Goal: Information Seeking & Learning: Learn about a topic

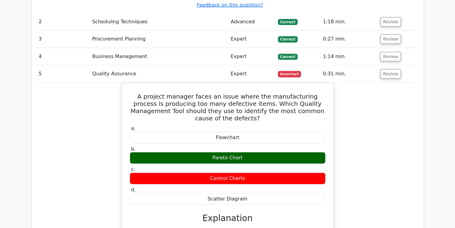
scroll to position [865, 0]
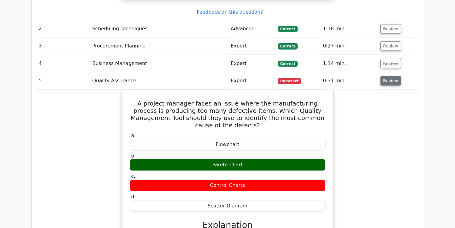
click at [385, 76] on button "Review" at bounding box center [390, 80] width 21 height 9
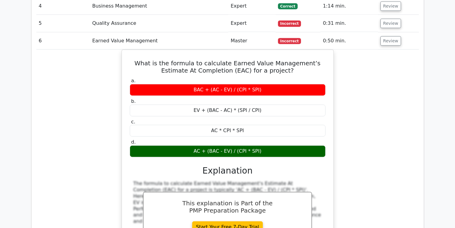
scroll to position [926, 0]
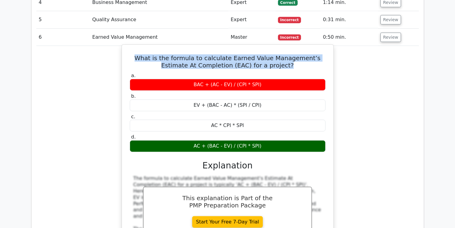
drag, startPoint x: 131, startPoint y: 17, endPoint x: 274, endPoint y: 27, distance: 143.1
click at [274, 55] on h5 "What is the formula to calculate Earned Value Management’s Estimate At Completi…" at bounding box center [227, 62] width 197 height 15
copy h5 "What is the formula to calculate Earned Value Management’s Estimate At Completi…"
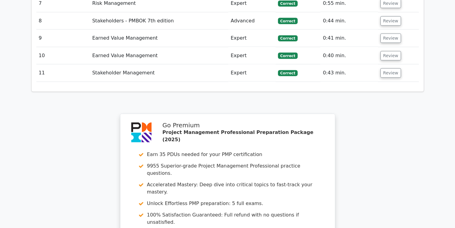
scroll to position [1132, 0]
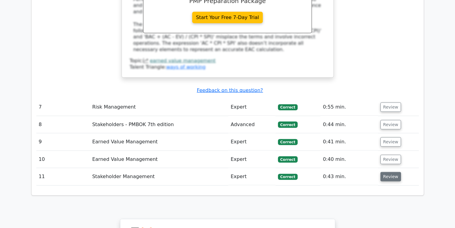
click at [392, 172] on button "Review" at bounding box center [390, 176] width 21 height 9
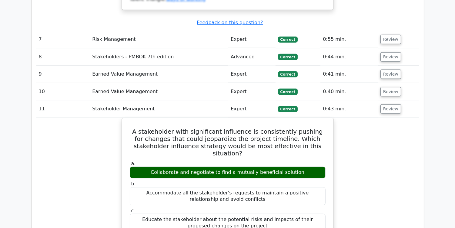
scroll to position [1166, 0]
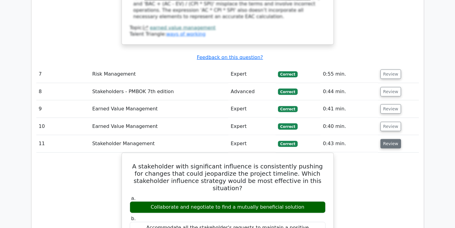
click at [379, 135] on td "Review" at bounding box center [398, 143] width 41 height 17
click at [381, 139] on button "Review" at bounding box center [390, 143] width 21 height 9
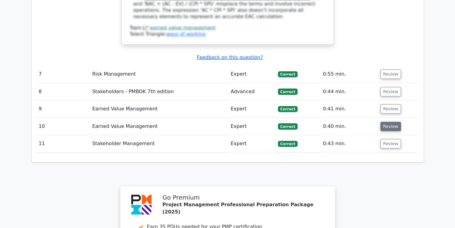
click at [385, 122] on button "Review" at bounding box center [390, 126] width 21 height 9
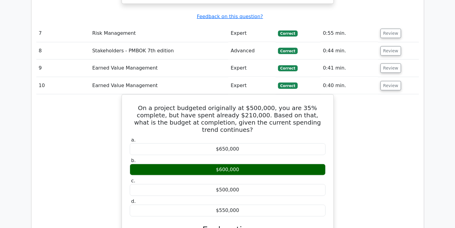
scroll to position [1226, 0]
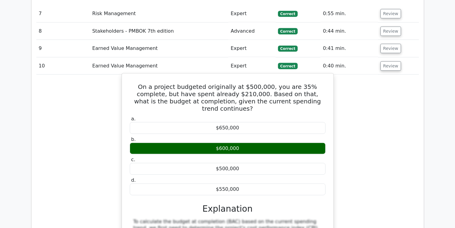
drag, startPoint x: 132, startPoint y: 38, endPoint x: 240, endPoint y: 128, distance: 141.1
copy div "On a project budgeted originally at $500,000, you are 35% complete, but have sp…"
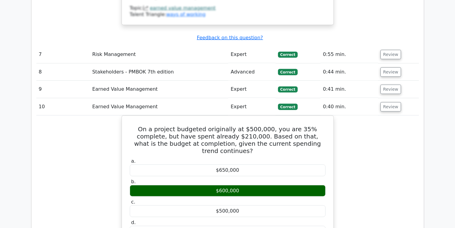
scroll to position [1172, 0]
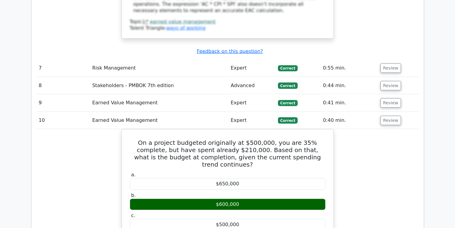
click at [414, 112] on td "Review" at bounding box center [398, 120] width 41 height 17
click at [391, 116] on button "Review" at bounding box center [390, 120] width 21 height 9
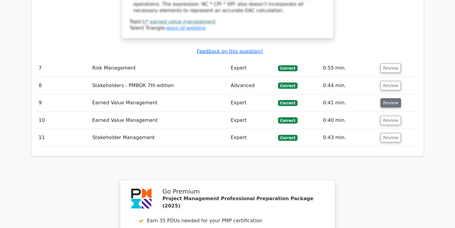
click at [389, 98] on button "Review" at bounding box center [390, 102] width 21 height 9
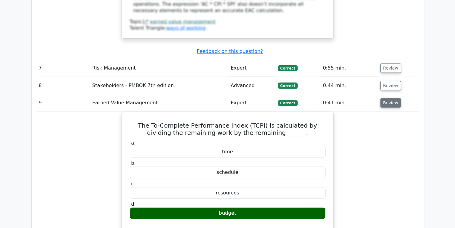
click at [389, 98] on button "Review" at bounding box center [390, 102] width 21 height 9
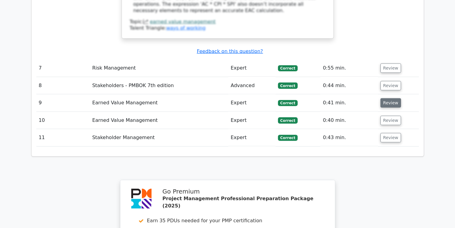
click at [389, 98] on button "Review" at bounding box center [390, 102] width 21 height 9
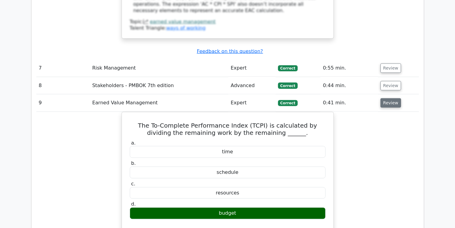
click at [383, 98] on button "Review" at bounding box center [390, 102] width 21 height 9
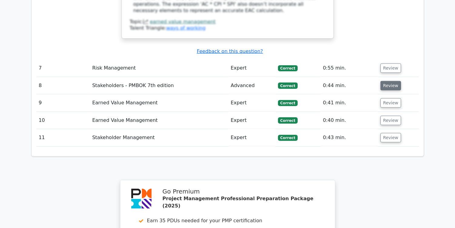
click at [390, 81] on button "Review" at bounding box center [390, 85] width 21 height 9
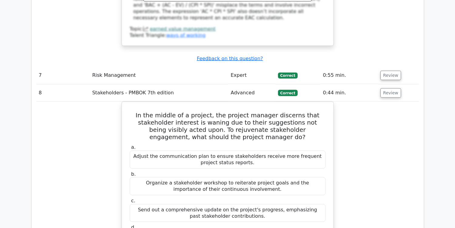
scroll to position [1163, 0]
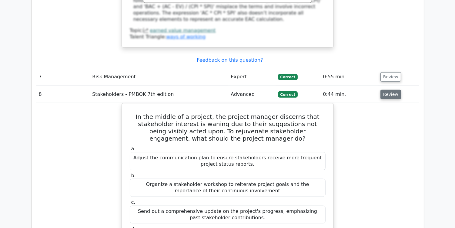
click at [387, 90] on button "Review" at bounding box center [390, 94] width 21 height 9
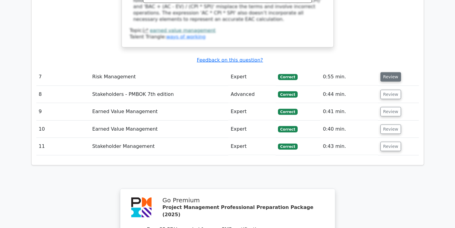
click at [394, 72] on button "Review" at bounding box center [390, 76] width 21 height 9
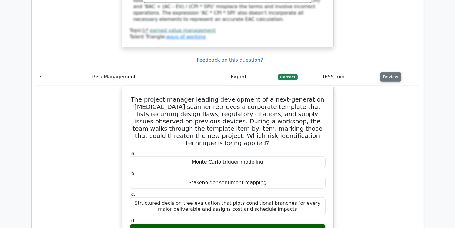
click at [389, 72] on button "Review" at bounding box center [390, 76] width 21 height 9
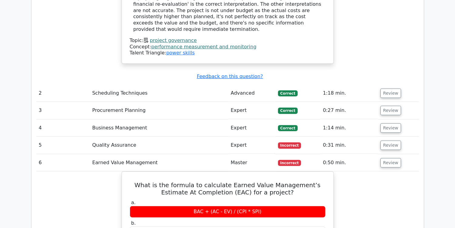
scroll to position [800, 0]
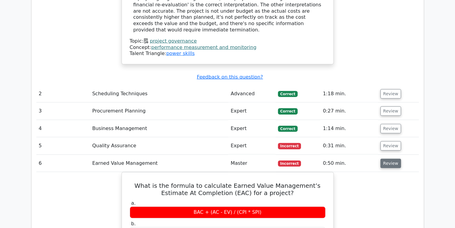
click at [384, 159] on button "Review" at bounding box center [390, 163] width 21 height 9
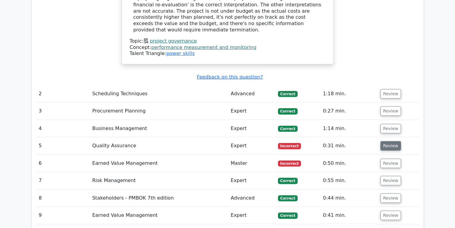
click at [389, 141] on button "Review" at bounding box center [390, 145] width 21 height 9
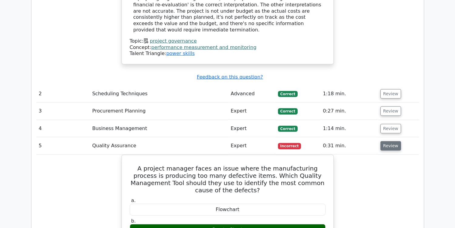
click at [389, 141] on button "Review" at bounding box center [390, 145] width 21 height 9
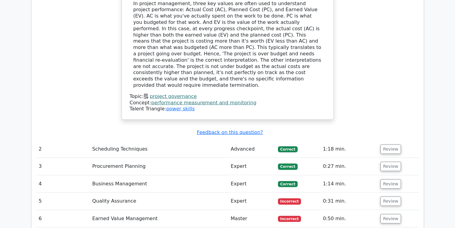
scroll to position [738, 0]
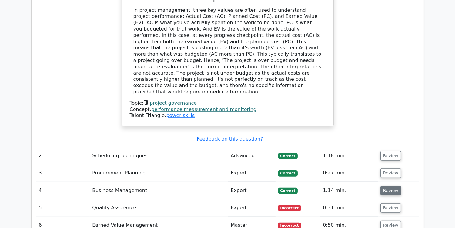
click at [394, 186] on button "Review" at bounding box center [390, 190] width 21 height 9
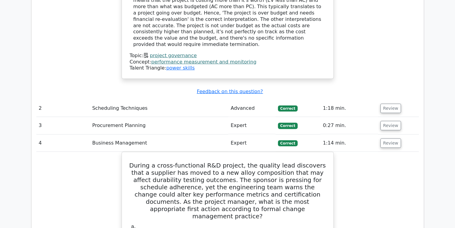
scroll to position [714, 0]
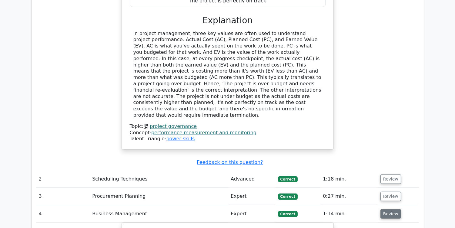
click at [395, 210] on button "Review" at bounding box center [390, 214] width 21 height 9
click at [390, 192] on button "Review" at bounding box center [390, 196] width 21 height 9
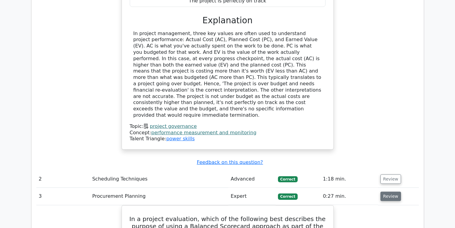
click at [392, 192] on button "Review" at bounding box center [390, 196] width 21 height 9
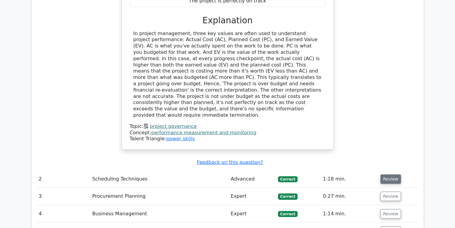
click at [391, 175] on button "Review" at bounding box center [390, 179] width 21 height 9
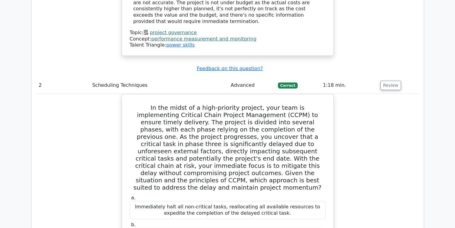
scroll to position [753, 0]
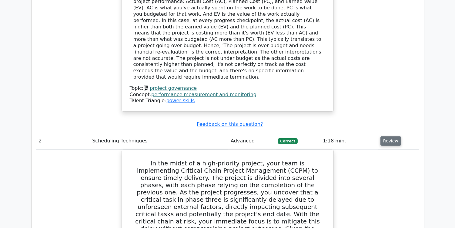
click at [384, 137] on button "Review" at bounding box center [390, 141] width 21 height 9
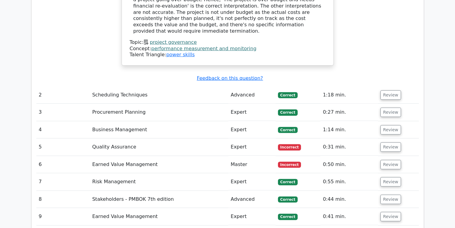
scroll to position [804, 0]
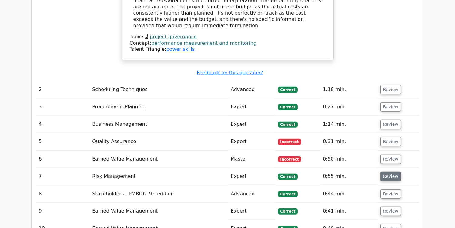
click at [388, 172] on button "Review" at bounding box center [390, 176] width 21 height 9
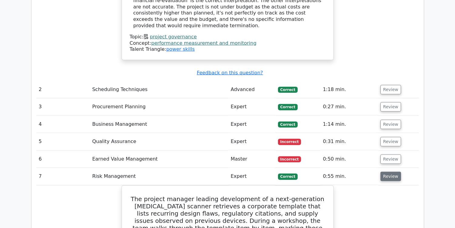
click at [388, 172] on button "Review" at bounding box center [390, 176] width 21 height 9
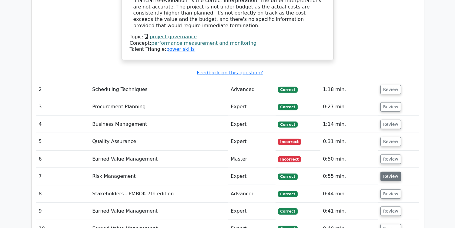
click at [388, 172] on button "Review" at bounding box center [390, 176] width 21 height 9
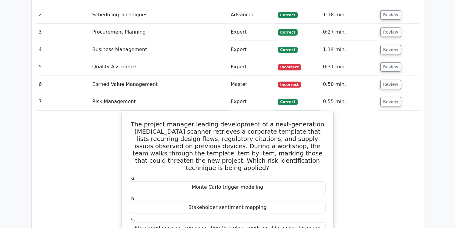
scroll to position [860, 0]
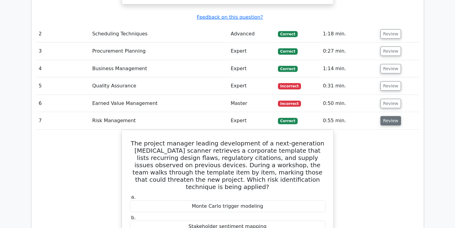
click at [386, 116] on button "Review" at bounding box center [390, 120] width 21 height 9
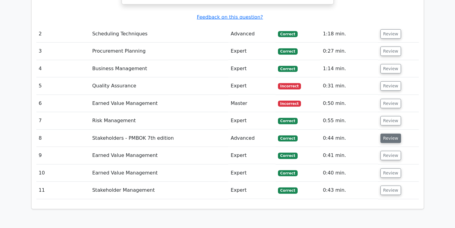
click at [384, 134] on button "Review" at bounding box center [390, 138] width 21 height 9
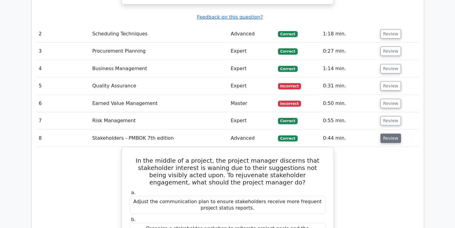
click at [385, 134] on button "Review" at bounding box center [390, 138] width 21 height 9
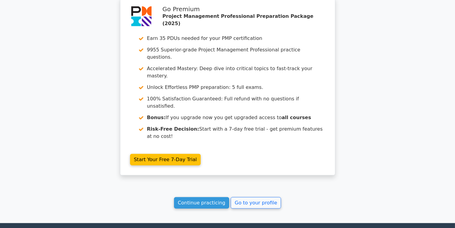
scroll to position [1097, 0]
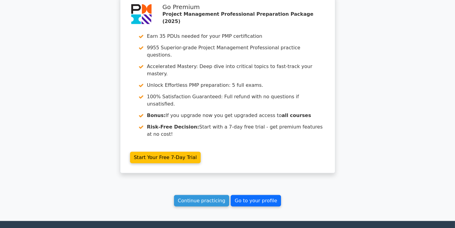
click at [258, 195] on link "Go to your profile" at bounding box center [256, 201] width 50 height 12
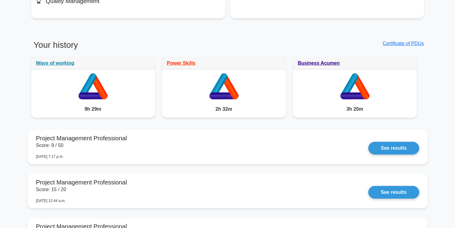
scroll to position [448, 0]
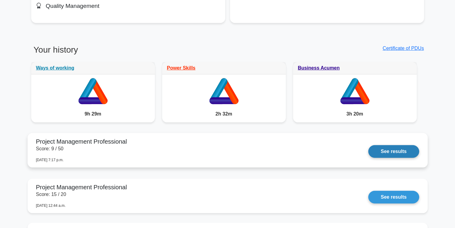
click at [407, 158] on link "See results" at bounding box center [393, 151] width 51 height 13
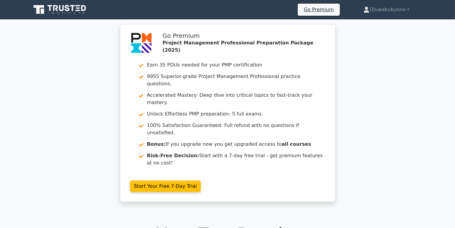
drag, startPoint x: 459, startPoint y: 25, endPoint x: 451, endPoint y: 7, distance: 20.2
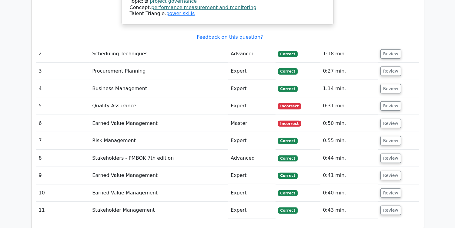
scroll to position [1097, 0]
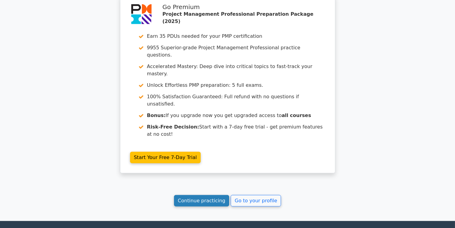
click at [210, 195] on link "Continue practicing" at bounding box center [201, 201] width 55 height 12
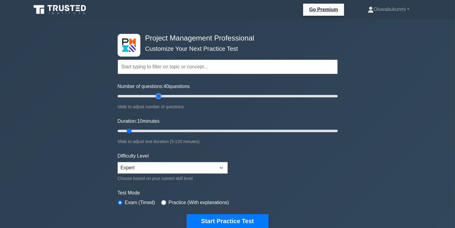
click at [159, 97] on input "Number of questions: 40 questions" at bounding box center [228, 96] width 220 height 7
type input "50"
click at [168, 98] on input "Number of questions: 50 questions" at bounding box center [228, 96] width 220 height 7
click at [168, 130] on input "Duration: 30 minutes" at bounding box center [228, 131] width 220 height 7
click at [176, 130] on input "Duration: 35 minutes" at bounding box center [228, 131] width 220 height 7
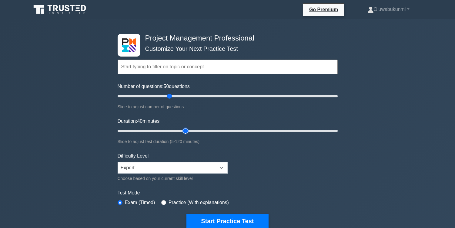
click at [185, 130] on input "Duration: 40 minutes" at bounding box center [228, 131] width 220 height 7
click at [191, 130] on input "Duration: 40 minutes" at bounding box center [228, 131] width 220 height 7
click at [200, 131] on input "Duration: 45 minutes" at bounding box center [228, 131] width 220 height 7
click at [206, 131] on input "Duration: 50 minutes" at bounding box center [228, 131] width 220 height 7
click at [208, 131] on input "Duration: 50 minutes" at bounding box center [228, 131] width 220 height 7
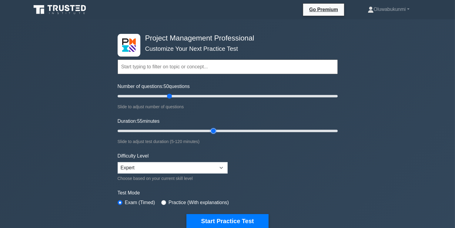
click at [212, 131] on input "Duration: 55 minutes" at bounding box center [228, 131] width 220 height 7
click at [221, 131] on input "Duration: 55 minutes" at bounding box center [228, 131] width 220 height 7
type input "65"
click at [232, 131] on input "Duration: 65 minutes" at bounding box center [228, 131] width 220 height 7
click at [223, 223] on button "Start Practice Test" at bounding box center [227, 222] width 82 height 14
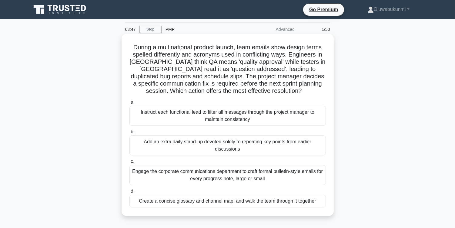
click at [244, 204] on div "Create a concise glossary and channel map, and walk the team through it together" at bounding box center [227, 201] width 196 height 13
click at [129, 194] on input "d. Create a concise glossary and channel map, and walk the team through it toge…" at bounding box center [129, 192] width 0 height 4
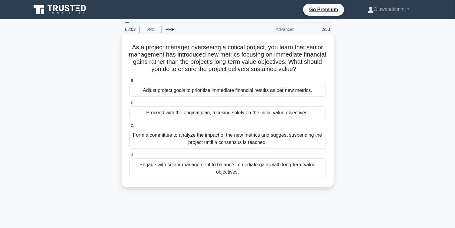
click at [243, 168] on div "Engage with senior management to balance immediate gains with long-term value o…" at bounding box center [227, 169] width 196 height 20
click at [129, 157] on input "d. Engage with senior management to balance immediate gains with long-term valu…" at bounding box center [129, 155] width 0 height 4
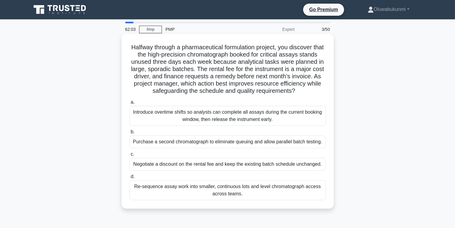
click at [226, 194] on div "Re-sequence assay work into smaller, continuous lots and level chromatograph ac…" at bounding box center [227, 191] width 196 height 20
click at [129, 179] on input "d. Re-sequence assay work into smaller, continuous lots and level chromatograph…" at bounding box center [129, 177] width 0 height 4
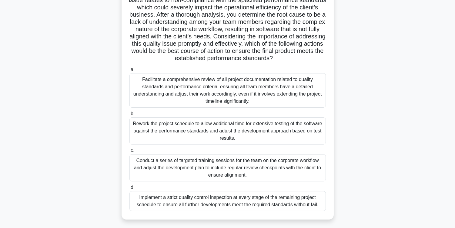
scroll to position [70, 0]
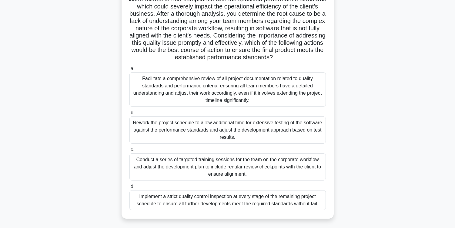
click at [214, 177] on div "Conduct a series of targeted training sessions for the team on the corporate wo…" at bounding box center [227, 167] width 196 height 27
click at [129, 152] on input "c. Conduct a series of targeted training sessions for the team on the corporate…" at bounding box center [129, 150] width 0 height 4
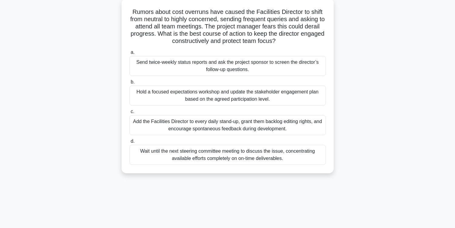
scroll to position [0, 0]
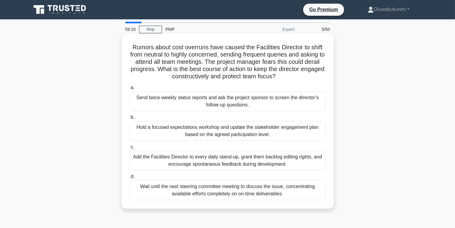
click at [194, 132] on div "Hold a focused expectations workshop and update the stakeholder engagement plan…" at bounding box center [227, 131] width 196 height 20
click at [129, 120] on input "b. Hold a focused expectations workshop and update the stakeholder engagement p…" at bounding box center [129, 118] width 0 height 4
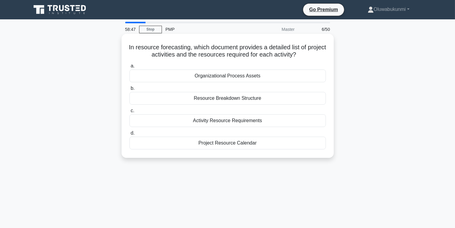
click at [211, 101] on div "Resource Breakdown Structure" at bounding box center [227, 98] width 196 height 13
click at [129, 91] on input "b. Resource Breakdown Structure" at bounding box center [129, 89] width 0 height 4
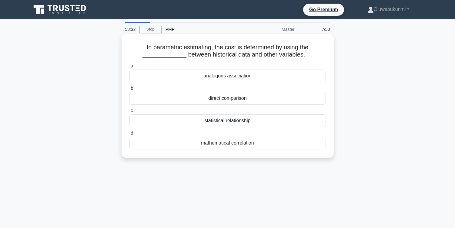
click at [223, 120] on div "statistical relationship" at bounding box center [227, 121] width 196 height 13
click at [129, 113] on input "c. statistical relationship" at bounding box center [129, 111] width 0 height 4
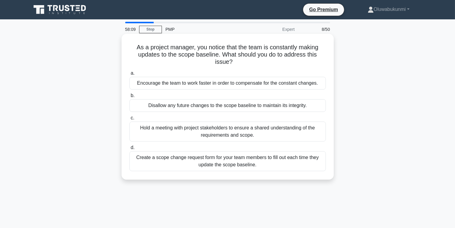
click at [224, 129] on div "Hold a meeting with project stakeholders to ensure a shared understanding of th…" at bounding box center [227, 132] width 196 height 20
click at [129, 120] on input "c. Hold a meeting with project stakeholders to ensure a shared understanding of…" at bounding box center [129, 118] width 0 height 4
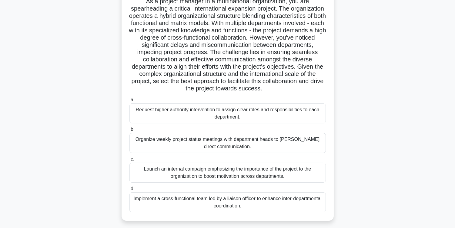
scroll to position [50, 0]
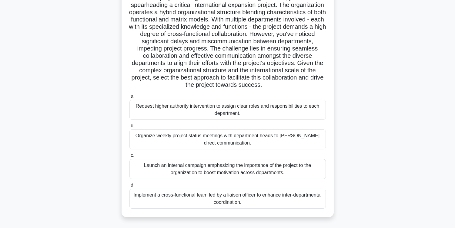
click at [148, 141] on div "Organize weekly project status meetings with department heads to [PERSON_NAME] …" at bounding box center [227, 140] width 196 height 20
click at [129, 128] on input "b. Organize weekly project status meetings with department heads to foster dire…" at bounding box center [129, 126] width 0 height 4
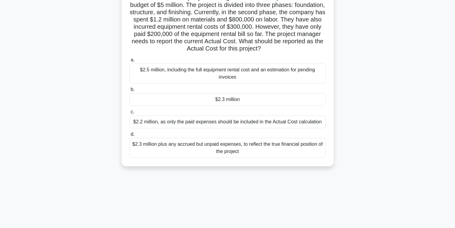
scroll to position [0, 0]
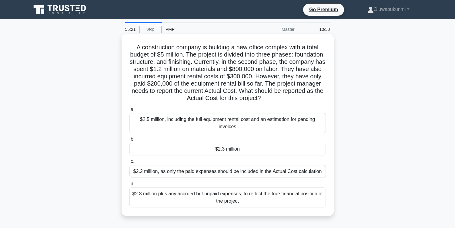
click at [226, 149] on div "$2.3 million" at bounding box center [227, 149] width 196 height 13
click at [129, 141] on input "b. $2.3 million" at bounding box center [129, 140] width 0 height 4
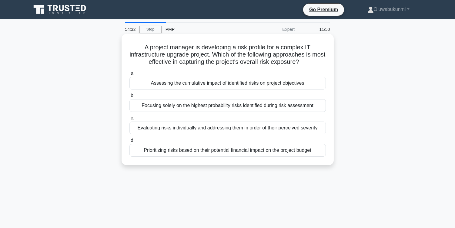
click at [269, 129] on div "Evaluating risks individually and addressing them in order of their perceived s…" at bounding box center [227, 128] width 196 height 13
click at [129, 120] on input "c. Evaluating risks individually and addressing them in order of their perceive…" at bounding box center [129, 118] width 0 height 4
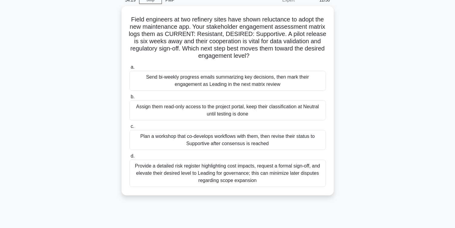
scroll to position [30, 0]
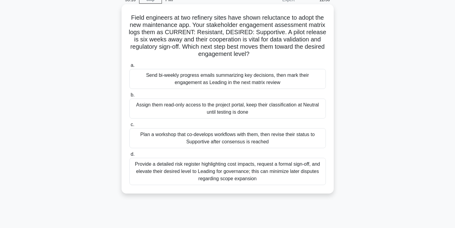
click at [222, 138] on div "Plan a workshop that co-develops workflows with them, then revise their status …" at bounding box center [227, 138] width 196 height 20
click at [129, 127] on input "c. Plan a workshop that co-develops workflows with them, then revise their stat…" at bounding box center [129, 125] width 0 height 4
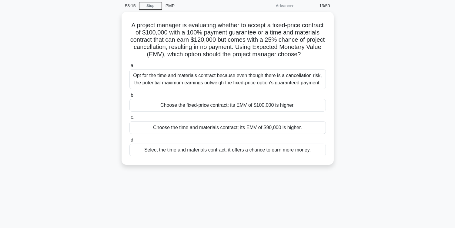
scroll to position [0, 0]
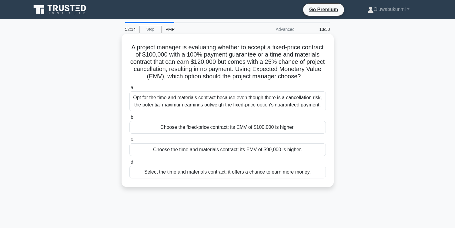
click at [201, 134] on div "Choose the fixed-price contract; its EMV of $100,000 is higher." at bounding box center [227, 127] width 196 height 13
click at [129, 120] on input "b. Choose the fixed-price contract; its EMV of $100,000 is higher." at bounding box center [129, 118] width 0 height 4
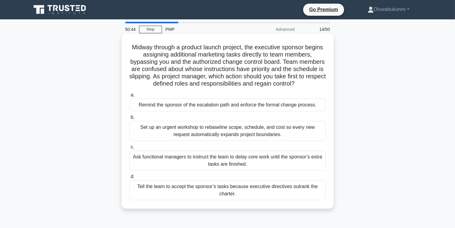
click at [280, 106] on div "Remind the sponsor of the escalation path and enforce the formal change process." at bounding box center [227, 105] width 196 height 13
click at [129, 97] on input "a. Remind the sponsor of the escalation path and enforce the formal change proc…" at bounding box center [129, 95] width 0 height 4
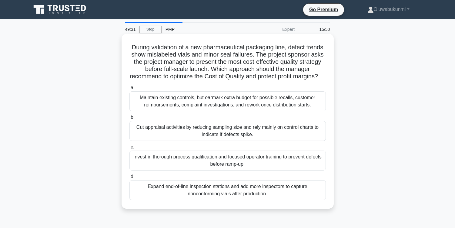
click at [142, 165] on div "Invest in thorough process qualification and focused operator training to preve…" at bounding box center [227, 161] width 196 height 20
click at [129, 149] on input "c. Invest in thorough process qualification and focused operator training to pr…" at bounding box center [129, 147] width 0 height 4
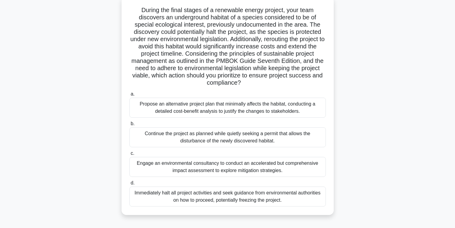
scroll to position [40, 0]
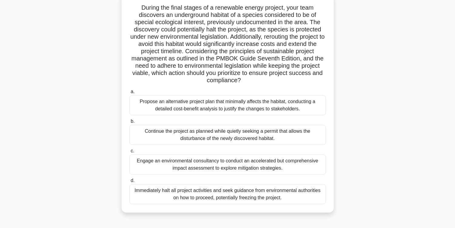
click at [212, 165] on div "Engage an environmental consultancy to conduct an accelerated but comprehensive…" at bounding box center [227, 165] width 196 height 20
click at [129, 153] on input "c. Engage an environmental consultancy to conduct an accelerated but comprehens…" at bounding box center [129, 151] width 0 height 4
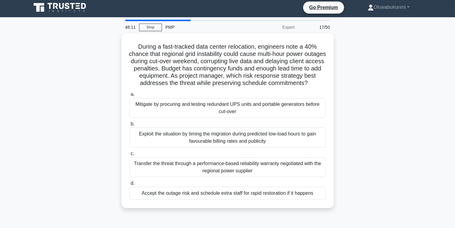
scroll to position [0, 0]
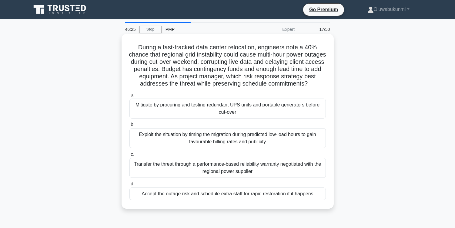
click at [251, 117] on div "Mitigate by procuring and testing redundant UPS units and portable generators b…" at bounding box center [227, 109] width 196 height 20
click at [129, 97] on input "a. Mitigate by procuring and testing redundant UPS units and portable generator…" at bounding box center [129, 95] width 0 height 4
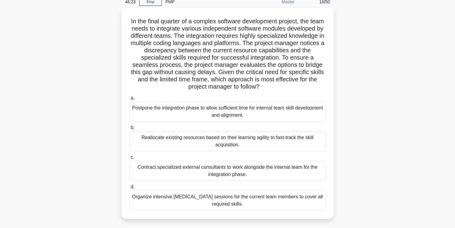
scroll to position [35, 0]
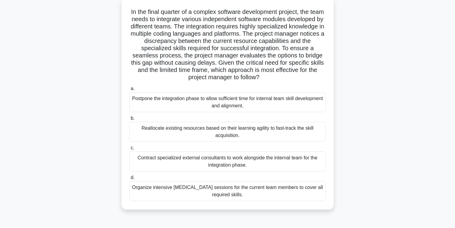
click at [186, 193] on div "Organize intensive cross-training sessions for the current team members to cove…" at bounding box center [227, 191] width 196 height 20
click at [129, 180] on input "d. Organize intensive cross-training sessions for the current team members to c…" at bounding box center [129, 178] width 0 height 4
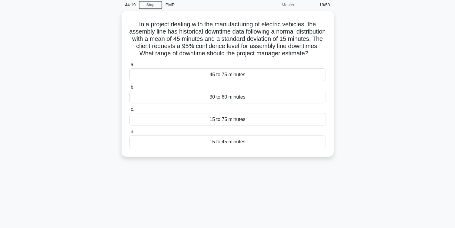
scroll to position [0, 0]
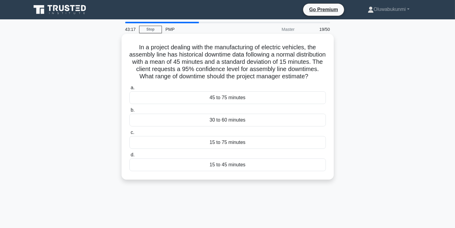
click at [219, 149] on div "15 to 75 minutes" at bounding box center [227, 142] width 196 height 13
click at [129, 135] on input "c. 15 to 75 minutes" at bounding box center [129, 133] width 0 height 4
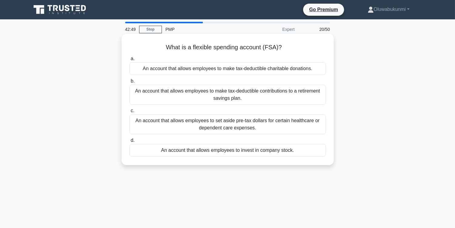
click at [194, 120] on div "An account that allows employees to set aside pre-tax dollars for certain healt…" at bounding box center [227, 125] width 196 height 20
click at [129, 113] on input "c. An account that allows employees to set aside pre-tax dollars for certain he…" at bounding box center [129, 111] width 0 height 4
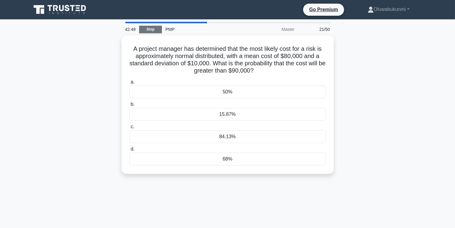
click at [148, 27] on link "Stop" at bounding box center [150, 30] width 23 height 8
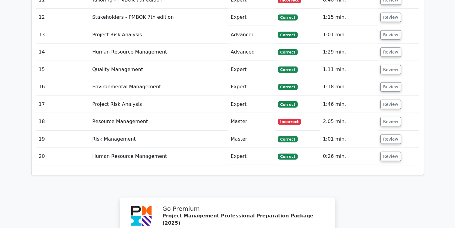
scroll to position [1161, 0]
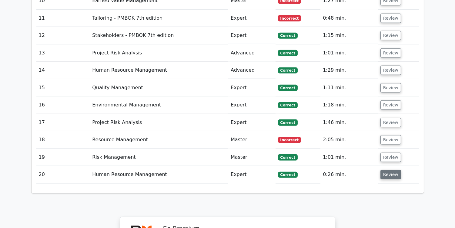
click at [386, 170] on button "Review" at bounding box center [390, 174] width 21 height 9
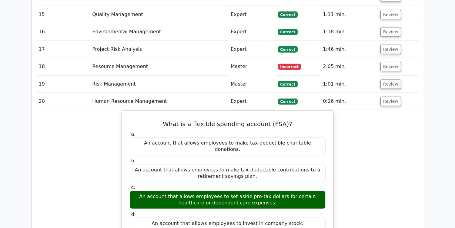
scroll to position [1213, 0]
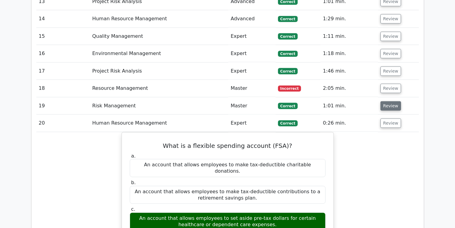
click at [385, 101] on button "Review" at bounding box center [390, 105] width 21 height 9
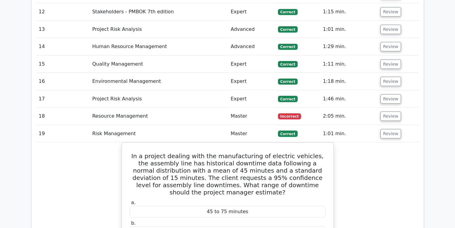
scroll to position [1180, 0]
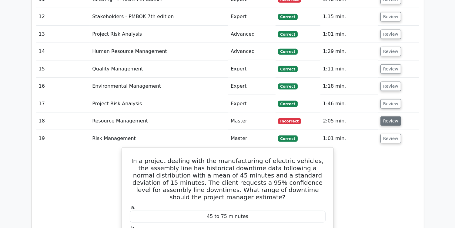
click at [386, 117] on button "Review" at bounding box center [390, 121] width 21 height 9
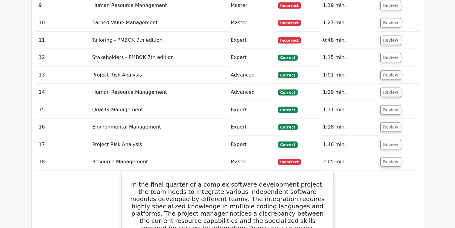
scroll to position [1129, 0]
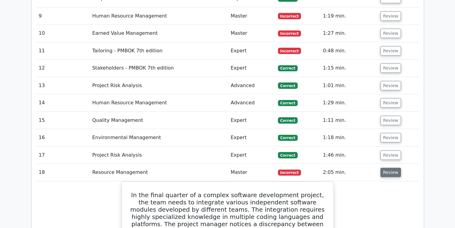
click at [387, 168] on button "Review" at bounding box center [390, 172] width 21 height 9
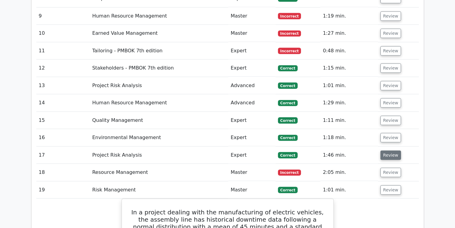
click at [389, 151] on button "Review" at bounding box center [390, 155] width 21 height 9
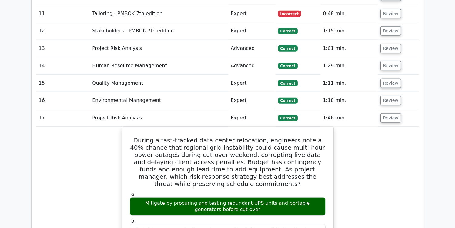
scroll to position [1125, 0]
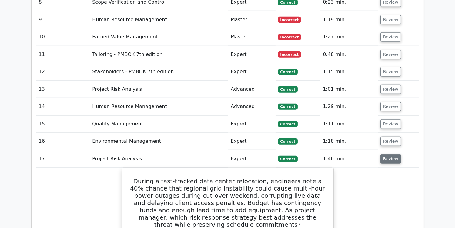
click at [397, 155] on button "Review" at bounding box center [390, 159] width 21 height 9
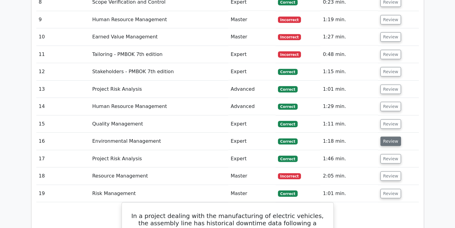
click at [389, 137] on button "Review" at bounding box center [390, 141] width 21 height 9
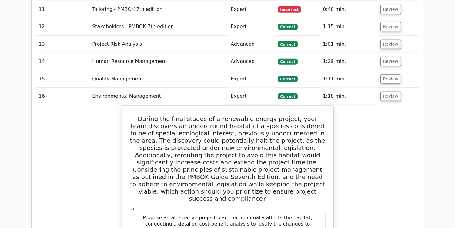
scroll to position [1140, 0]
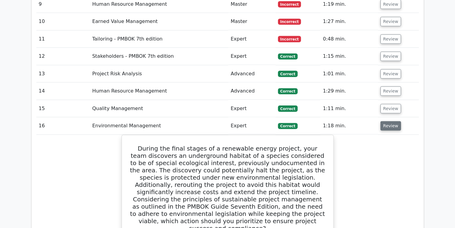
click at [390, 121] on button "Review" at bounding box center [390, 125] width 21 height 9
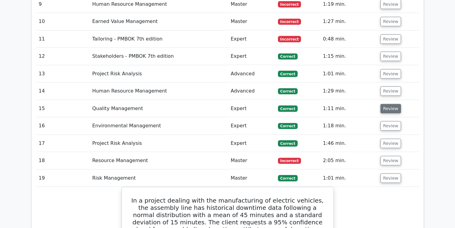
click at [389, 104] on button "Review" at bounding box center [390, 108] width 21 height 9
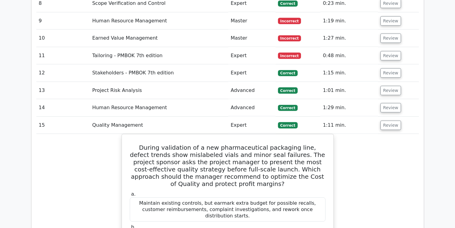
scroll to position [1113, 0]
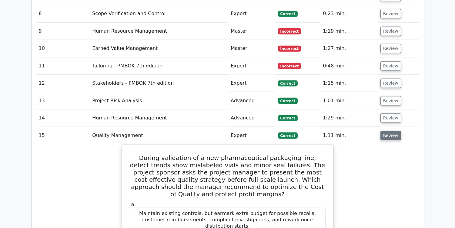
click at [394, 131] on button "Review" at bounding box center [390, 135] width 21 height 9
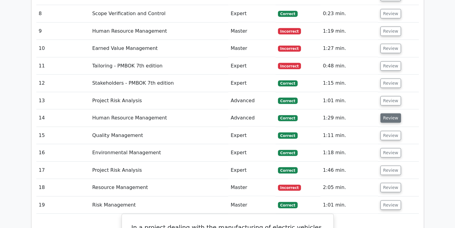
click at [389, 114] on button "Review" at bounding box center [390, 118] width 21 height 9
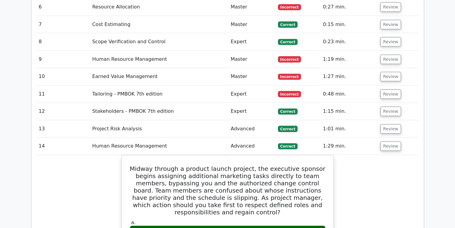
scroll to position [1044, 0]
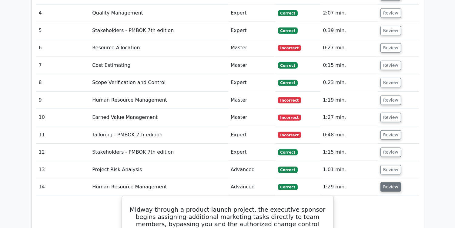
click at [392, 183] on button "Review" at bounding box center [390, 187] width 21 height 9
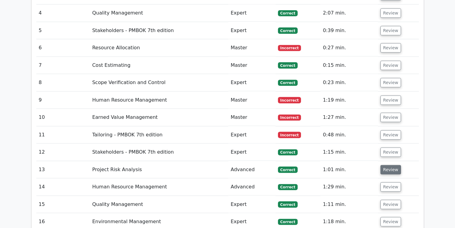
click at [391, 165] on button "Review" at bounding box center [390, 169] width 21 height 9
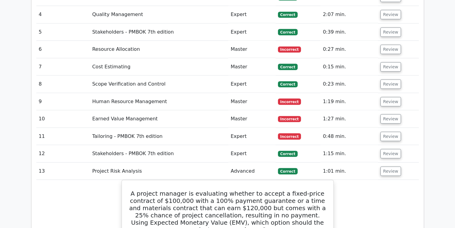
drag, startPoint x: 453, startPoint y: 121, endPoint x: 455, endPoint y: 125, distance: 4.8
click at [454, 125] on html "Go Premium [GEOGRAPHIC_DATA]" at bounding box center [227, 214] width 455 height 2516
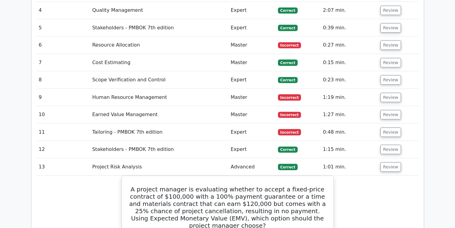
scroll to position [1029, 0]
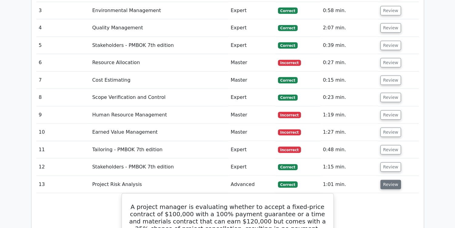
click at [391, 180] on button "Review" at bounding box center [390, 184] width 21 height 9
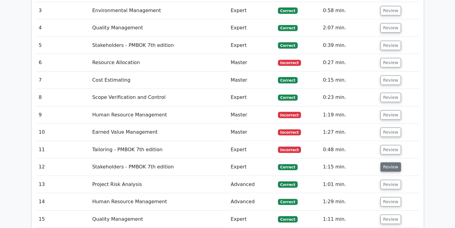
click at [395, 163] on button "Review" at bounding box center [390, 167] width 21 height 9
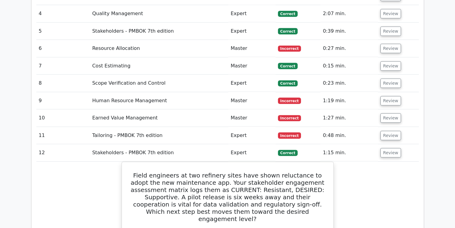
scroll to position [1006, 0]
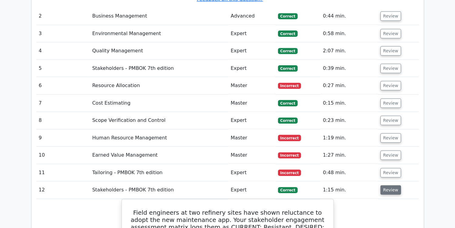
click at [388, 186] on button "Review" at bounding box center [390, 190] width 21 height 9
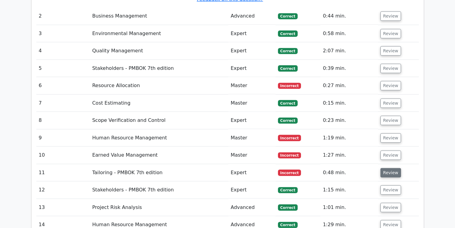
click at [388, 168] on button "Review" at bounding box center [390, 172] width 21 height 9
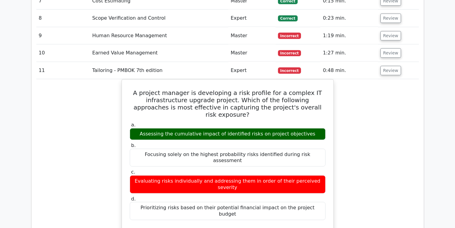
scroll to position [1106, 0]
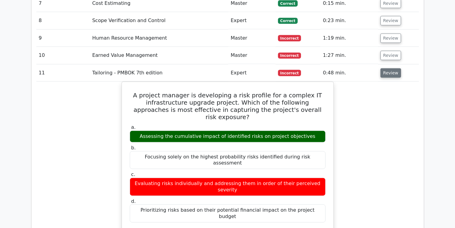
click at [388, 68] on button "Review" at bounding box center [390, 72] width 21 height 9
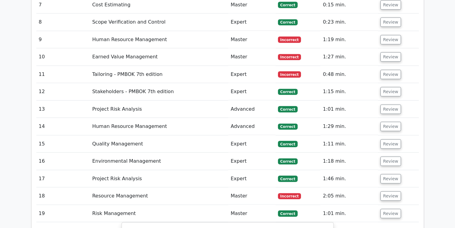
scroll to position [1024, 0]
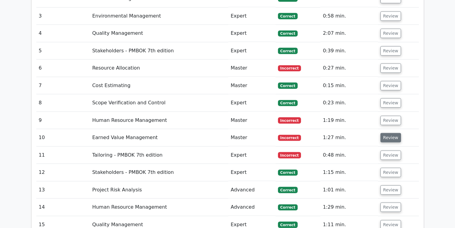
click at [384, 133] on button "Review" at bounding box center [390, 137] width 21 height 9
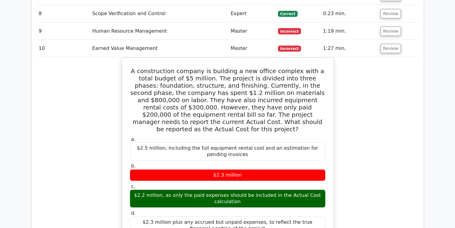
scroll to position [1088, 0]
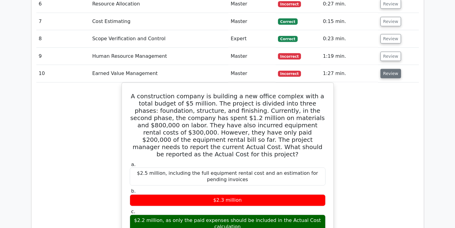
drag, startPoint x: 382, startPoint y: 26, endPoint x: 386, endPoint y: 26, distance: 3.6
click at [384, 69] on button "Review" at bounding box center [390, 73] width 21 height 9
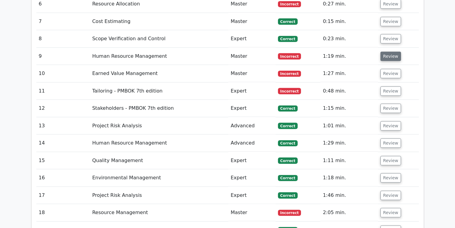
click at [389, 52] on button "Review" at bounding box center [390, 56] width 21 height 9
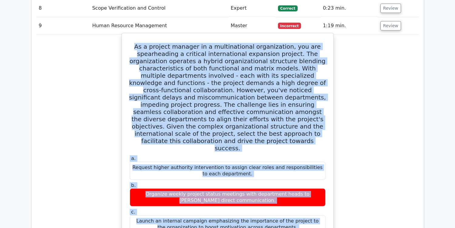
scroll to position [1122, 0]
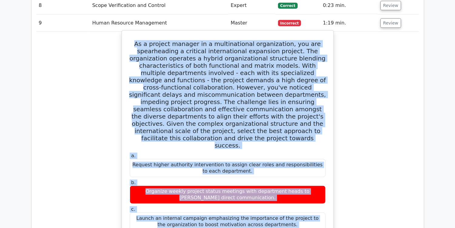
drag, startPoint x: 142, startPoint y: 55, endPoint x: 279, endPoint y: 200, distance: 200.4
copy div "As a project manager in a multinational organization, you are spearheading a cr…"
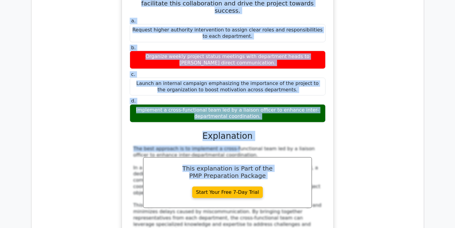
scroll to position [1237, 0]
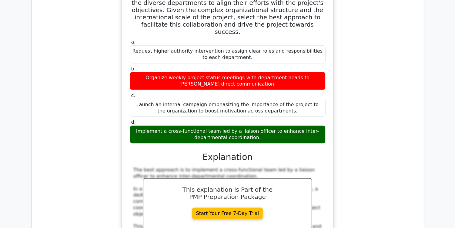
click at [349, 98] on div "As a project manager in a multinational organization, you are spearheading a cr…" at bounding box center [227, 139] width 382 height 447
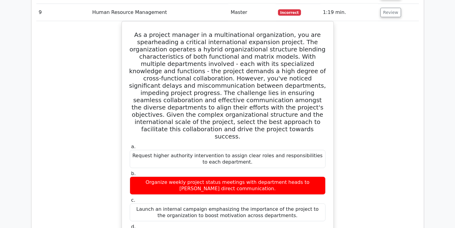
scroll to position [1014, 0]
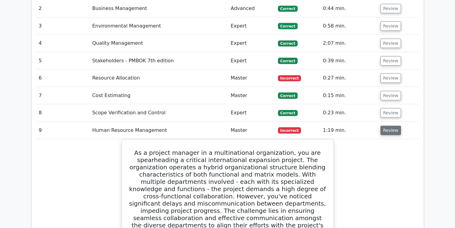
click at [381, 126] on button "Review" at bounding box center [390, 130] width 21 height 9
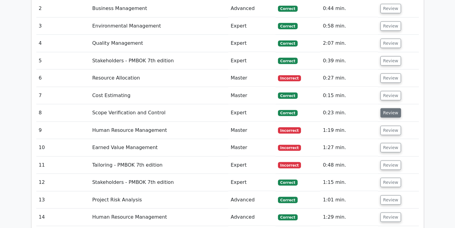
click at [387, 108] on button "Review" at bounding box center [390, 112] width 21 height 9
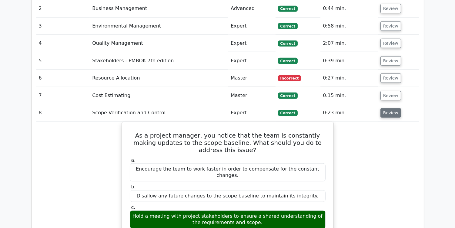
click at [386, 108] on button "Review" at bounding box center [390, 112] width 21 height 9
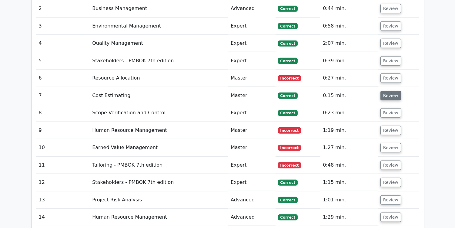
click at [392, 91] on button "Review" at bounding box center [390, 95] width 21 height 9
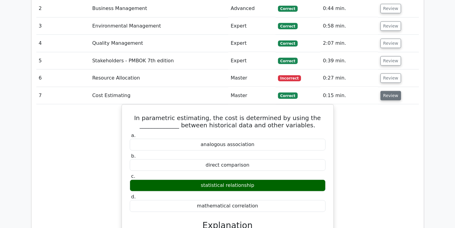
click at [382, 91] on button "Review" at bounding box center [390, 95] width 21 height 9
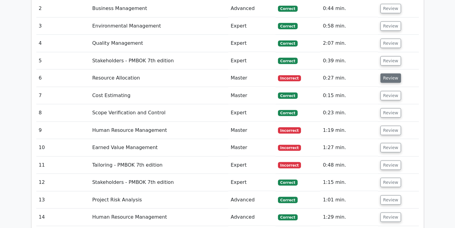
click at [383, 74] on button "Review" at bounding box center [390, 78] width 21 height 9
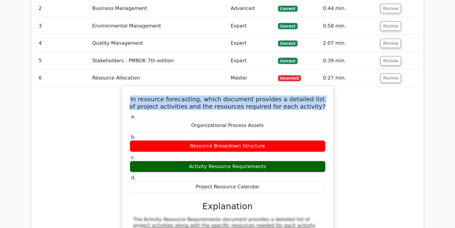
drag, startPoint x: 135, startPoint y: 52, endPoint x: 313, endPoint y: 58, distance: 177.3
click at [313, 96] on h5 "In resource forecasting, which document provides a detailed list of project act…" at bounding box center [227, 103] width 197 height 15
copy h5 "In resource forecasting, which document provides a detailed list of project act…"
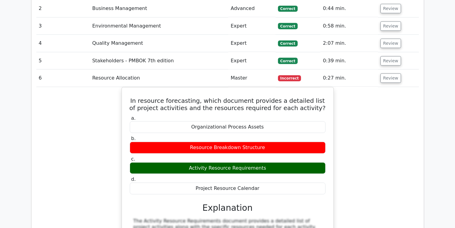
click at [377, 91] on div "In resource forecasting, which document provides a detailed list of project act…" at bounding box center [227, 202] width 382 height 231
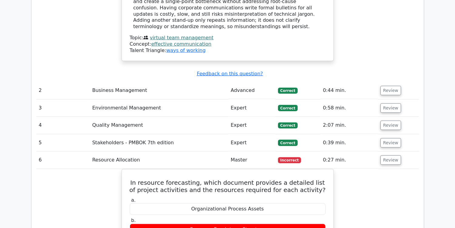
scroll to position [904, 0]
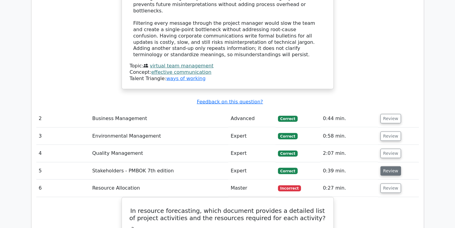
click at [389, 167] on button "Review" at bounding box center [390, 171] width 21 height 9
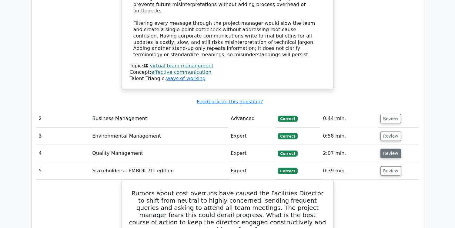
click at [387, 149] on button "Review" at bounding box center [390, 153] width 21 height 9
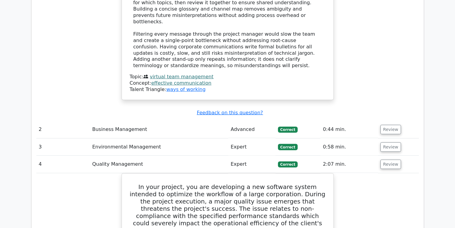
scroll to position [875, 0]
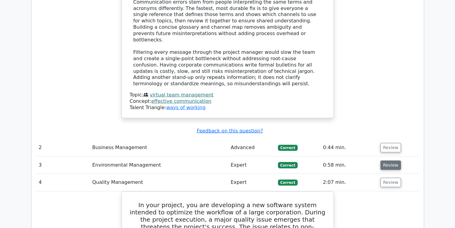
click at [386, 161] on button "Review" at bounding box center [390, 165] width 21 height 9
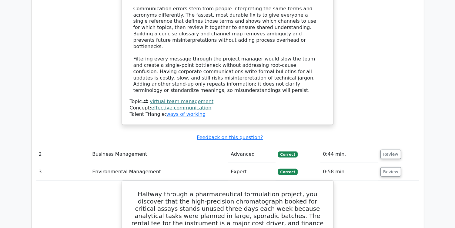
scroll to position [864, 0]
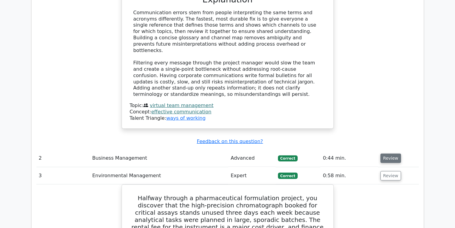
click at [393, 154] on button "Review" at bounding box center [390, 158] width 21 height 9
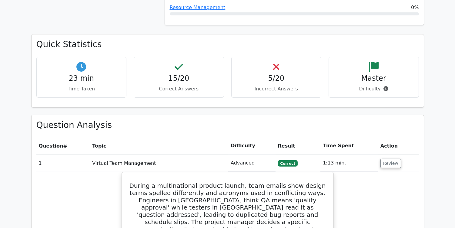
scroll to position [614, 0]
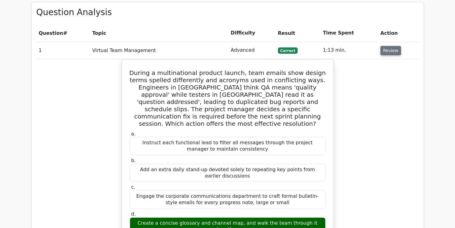
click at [383, 46] on button "Review" at bounding box center [390, 50] width 21 height 9
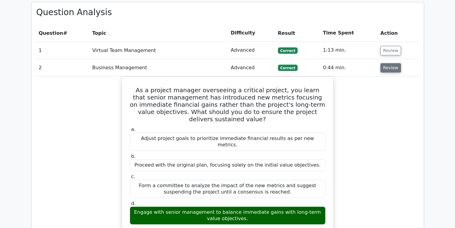
click at [387, 63] on button "Review" at bounding box center [390, 67] width 21 height 9
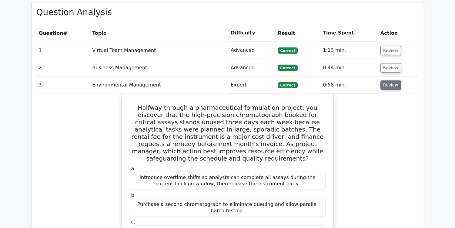
click at [390, 81] on button "Review" at bounding box center [390, 85] width 21 height 9
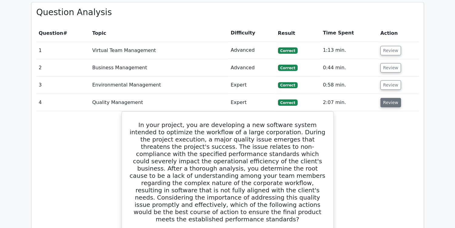
click at [394, 98] on button "Review" at bounding box center [390, 102] width 21 height 9
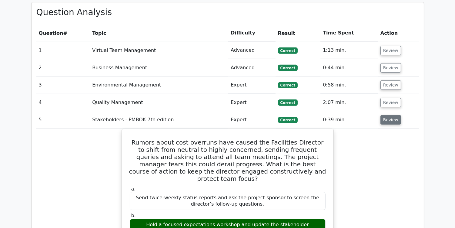
click at [390, 115] on button "Review" at bounding box center [390, 119] width 21 height 9
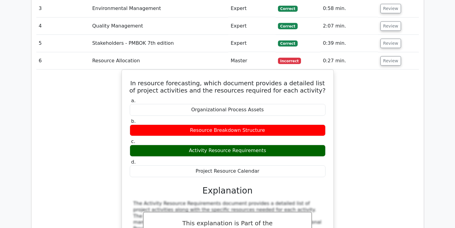
scroll to position [682, 0]
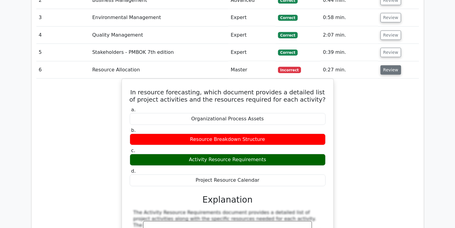
click at [387, 65] on button "Review" at bounding box center [390, 69] width 21 height 9
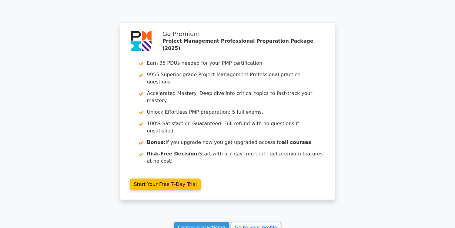
scroll to position [1815, 0]
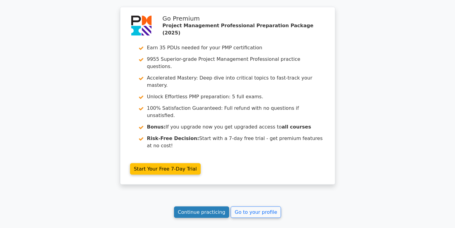
click at [213, 207] on link "Continue practicing" at bounding box center [201, 213] width 55 height 12
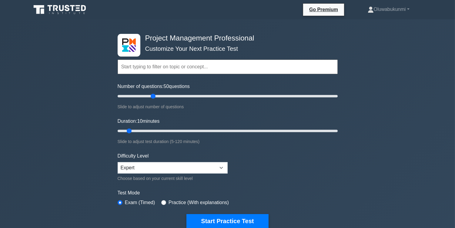
click at [155, 95] on input "Number of questions: 50 questions" at bounding box center [228, 96] width 220 height 7
click at [148, 95] on input "Number of questions: 35 questions" at bounding box center [228, 96] width 220 height 7
click at [143, 95] on input "Number of questions: 25 questions" at bounding box center [228, 96] width 220 height 7
click at [140, 95] on input "Number of questions: 25 questions" at bounding box center [228, 96] width 220 height 7
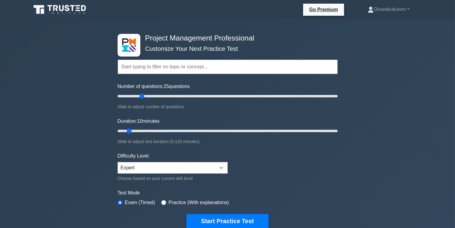
type input "20"
click at [138, 95] on input "Number of questions: 25 questions" at bounding box center [228, 96] width 220 height 7
click at [151, 130] on input "Duration: 10 minutes" at bounding box center [228, 131] width 220 height 7
type input "25"
click at [158, 131] on input "Duration: 20 minutes" at bounding box center [228, 131] width 220 height 7
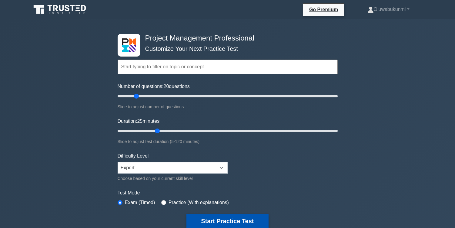
click at [211, 215] on button "Start Practice Test" at bounding box center [227, 222] width 82 height 14
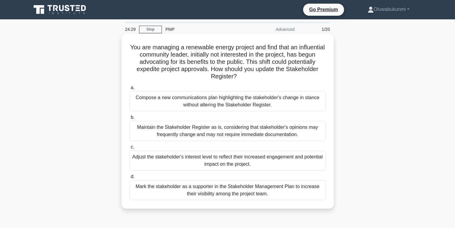
click at [216, 162] on div "Adjust the stakeholder's interest level to reflect their increased engagement a…" at bounding box center [227, 161] width 196 height 20
click at [129, 149] on input "c. Adjust the stakeholder's interest level to reflect their increased engagemen…" at bounding box center [129, 147] width 0 height 4
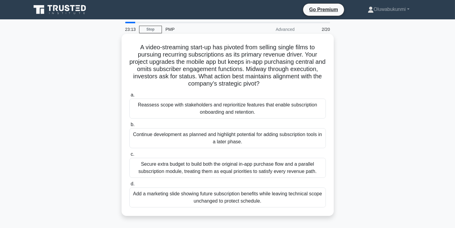
click at [221, 106] on div "Reassess scope with stakeholders and reprioritize features that enable subscrip…" at bounding box center [227, 109] width 196 height 20
click at [129, 97] on input "a. Reassess scope with stakeholders and reprioritize features that enable subsc…" at bounding box center [129, 95] width 0 height 4
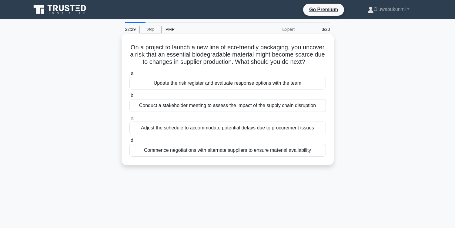
click at [212, 90] on div "Update the risk register and evaluate response options with the team" at bounding box center [227, 83] width 196 height 13
click at [129, 75] on input "a. Update the risk register and evaluate response options with the team" at bounding box center [129, 74] width 0 height 4
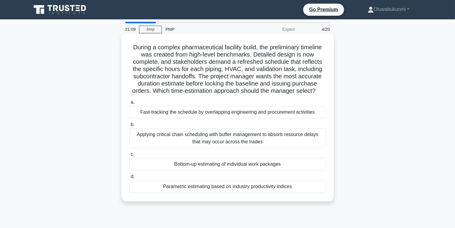
click at [204, 164] on div "Bottom-up estimating of individual work packages" at bounding box center [227, 164] width 196 height 13
click at [129, 157] on input "c. Bottom-up estimating of individual work packages" at bounding box center [129, 155] width 0 height 4
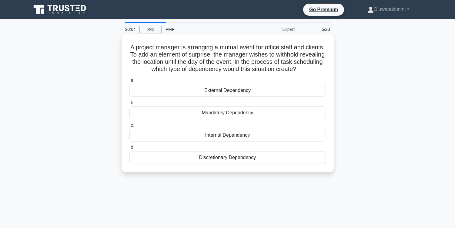
click at [211, 159] on div "Discretionary Dependency" at bounding box center [227, 157] width 196 height 13
click at [129, 150] on input "d. Discretionary Dependency" at bounding box center [129, 148] width 0 height 4
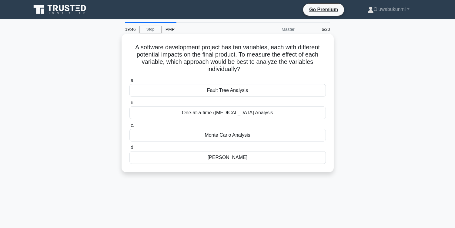
click at [238, 114] on div "One-at-a-time (OAT) Sensitivity Analysis" at bounding box center [227, 113] width 196 height 13
click at [129, 105] on input "b. One-at-a-time (OAT) Sensitivity Analysis" at bounding box center [129, 103] width 0 height 4
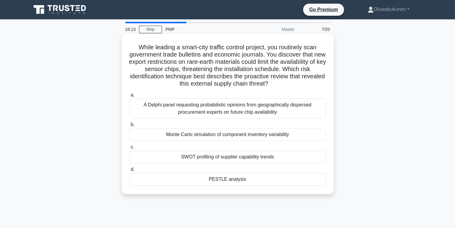
click at [225, 183] on div "PESTLE analysis" at bounding box center [227, 179] width 196 height 13
click at [129, 172] on input "d. PESTLE analysis" at bounding box center [129, 170] width 0 height 4
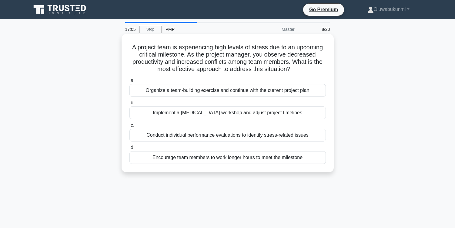
click at [205, 137] on div "Conduct individual performance evaluations to identify stress-related issues" at bounding box center [227, 135] width 196 height 13
click at [129, 128] on input "c. Conduct individual performance evaluations to identify stress-related issues" at bounding box center [129, 126] width 0 height 4
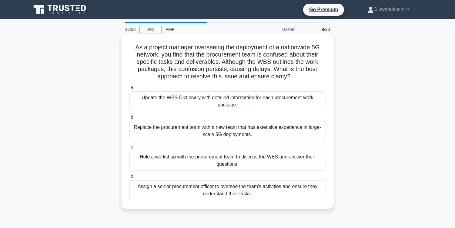
click at [199, 163] on div "Hold a workshop with the procurement team to discuss the WBS and answer their q…" at bounding box center [227, 161] width 196 height 20
click at [129, 149] on input "c. Hold a workshop with the procurement team to discuss the WBS and answer thei…" at bounding box center [129, 147] width 0 height 4
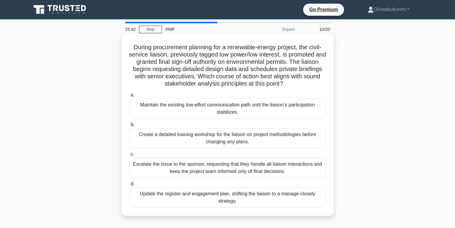
click at [195, 202] on div "Update the register and engagement plan, shifting the liaison to a manage-close…" at bounding box center [227, 198] width 196 height 20
click at [129, 186] on input "d. Update the register and engagement plan, shifting the liaison to a manage-cl…" at bounding box center [129, 184] width 0 height 4
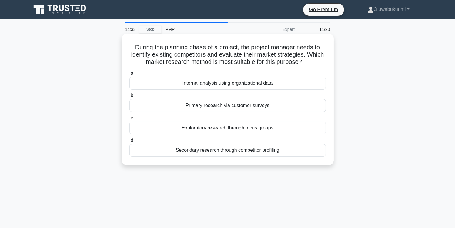
click at [228, 107] on div "Primary research via customer surveys" at bounding box center [227, 105] width 196 height 13
click at [129, 98] on input "b. Primary research via customer surveys" at bounding box center [129, 96] width 0 height 4
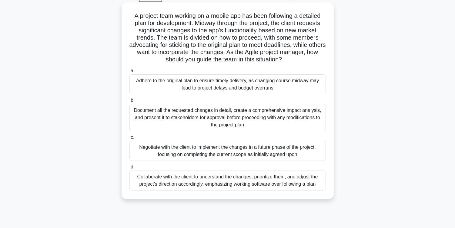
scroll to position [34, 0]
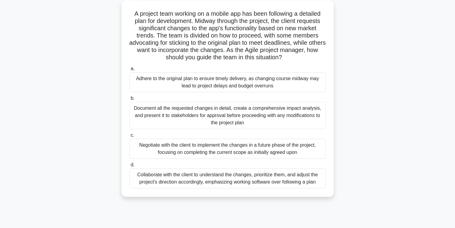
click at [192, 180] on div "Collaborate with the client to understand the changes, prioritize them, and adj…" at bounding box center [227, 179] width 196 height 20
click at [129, 167] on input "d. Collaborate with the client to understand the changes, prioritize them, and …" at bounding box center [129, 165] width 0 height 4
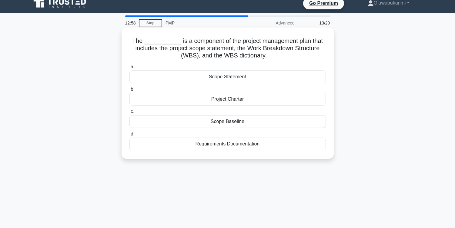
scroll to position [0, 0]
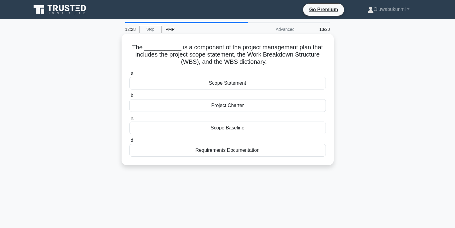
click at [241, 83] on div "Scope Statement" at bounding box center [227, 83] width 196 height 13
click at [129, 75] on input "a. Scope Statement" at bounding box center [129, 74] width 0 height 4
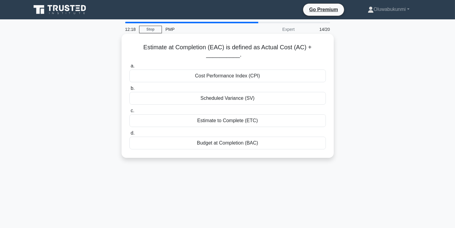
click at [223, 124] on div "Estimate to Complete (ETC)" at bounding box center [227, 121] width 196 height 13
click at [129, 113] on input "c. Estimate to Complete (ETC)" at bounding box center [129, 111] width 0 height 4
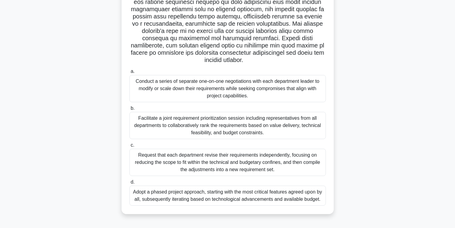
scroll to position [98, 0]
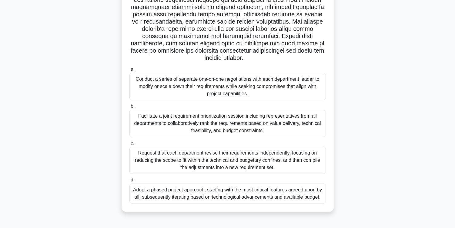
click at [192, 125] on div "Facilitate a joint requirement prioritization session including representatives…" at bounding box center [227, 123] width 196 height 27
click at [129, 108] on input "b. Facilitate a joint requirement prioritization session including representati…" at bounding box center [129, 107] width 0 height 4
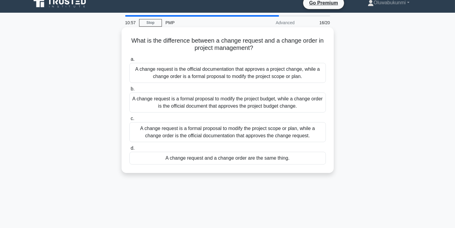
scroll to position [0, 0]
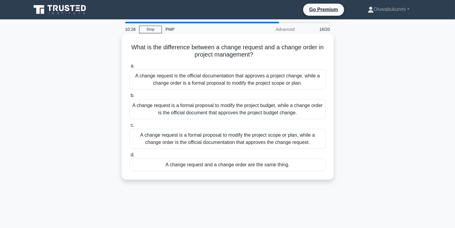
click at [195, 141] on div "A change request is a formal proposal to modify the project scope or plan, whil…" at bounding box center [227, 139] width 196 height 20
click at [129, 128] on input "c. A change request is a formal proposal to modify the project scope or plan, w…" at bounding box center [129, 126] width 0 height 4
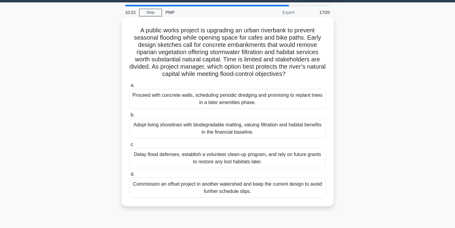
scroll to position [34, 0]
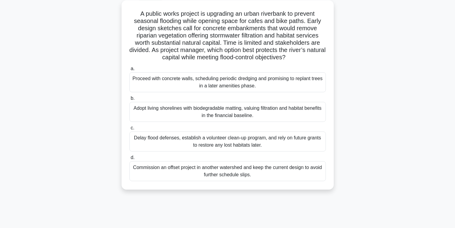
click at [201, 113] on div "Adopt living shorelines with biodegradable matting, valuing filtration and habi…" at bounding box center [227, 112] width 196 height 20
click at [129, 101] on input "b. Adopt living shorelines with biodegradable matting, valuing filtration and h…" at bounding box center [129, 99] width 0 height 4
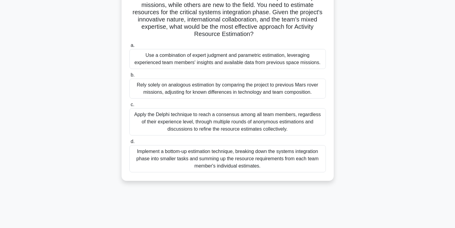
scroll to position [73, 0]
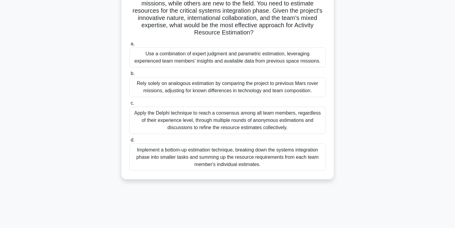
click at [169, 115] on div "Apply the Delphi technique to reach a consensus among all team members, regardl…" at bounding box center [227, 120] width 196 height 27
click at [129, 105] on input "c. Apply the Delphi technique to reach a consensus among all team members, rega…" at bounding box center [129, 103] width 0 height 4
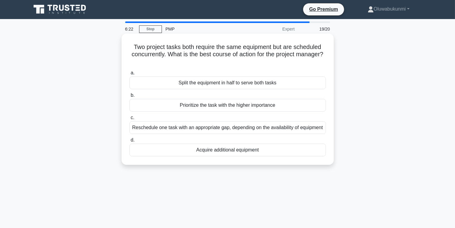
scroll to position [0, 0]
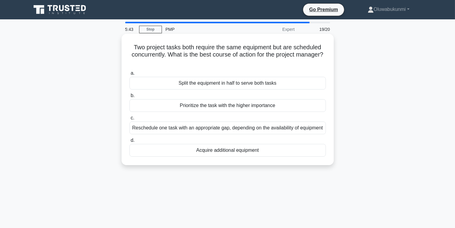
click at [160, 135] on div "Reschedule one task with an appropriate gap, depending on the availability of e…" at bounding box center [227, 128] width 196 height 13
click at [129, 120] on input "c. Reschedule one task with an appropriate gap, depending on the availability o…" at bounding box center [129, 118] width 0 height 4
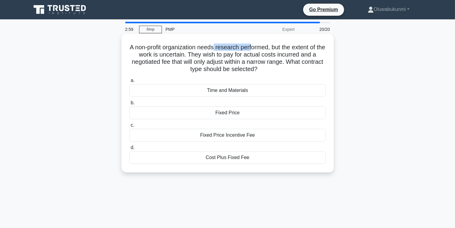
drag, startPoint x: 219, startPoint y: 47, endPoint x: 256, endPoint y: 47, distance: 37.0
click at [256, 47] on h5 "A non-profit organization needs research performed, but the extent of the work …" at bounding box center [228, 59] width 198 height 30
click at [202, 51] on h5 "A non-profit organization needs research performed, but the extent of the work …" at bounding box center [228, 59] width 198 height 30
click at [227, 157] on div "Cost Plus Fixed Fee" at bounding box center [227, 157] width 196 height 13
click at [129, 150] on input "d. Cost Plus Fixed Fee" at bounding box center [129, 148] width 0 height 4
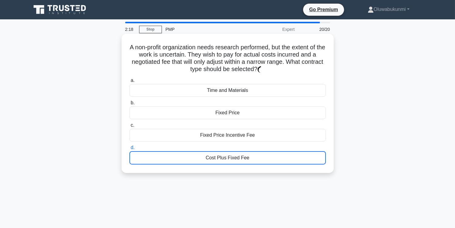
click at [227, 157] on div "Cost Plus Fixed Fee" at bounding box center [227, 157] width 196 height 13
click at [129, 150] on input "d. Cost Plus Fixed Fee" at bounding box center [129, 148] width 0 height 4
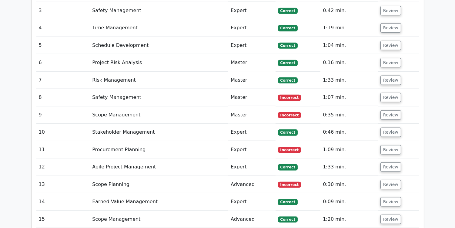
scroll to position [1213, 0]
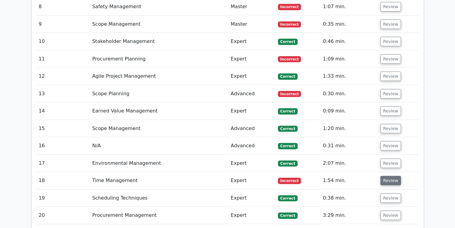
click at [393, 176] on button "Review" at bounding box center [390, 180] width 21 height 9
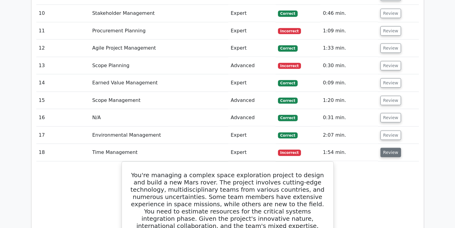
scroll to position [1241, 0]
click at [389, 148] on button "Review" at bounding box center [390, 152] width 21 height 9
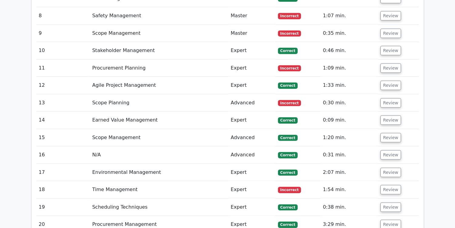
scroll to position [1179, 0]
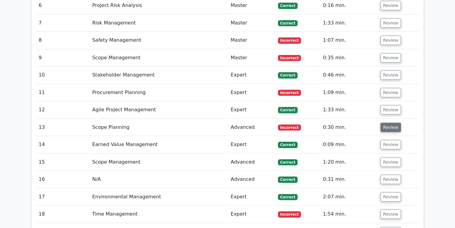
click at [390, 123] on button "Review" at bounding box center [390, 127] width 21 height 9
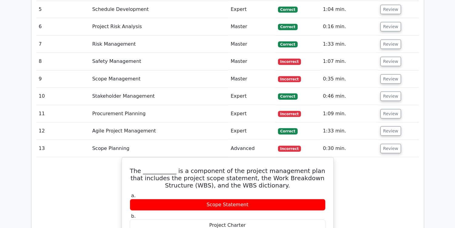
scroll to position [1157, 0]
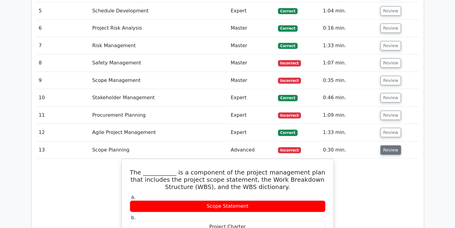
click at [390, 146] on button "Review" at bounding box center [390, 150] width 21 height 9
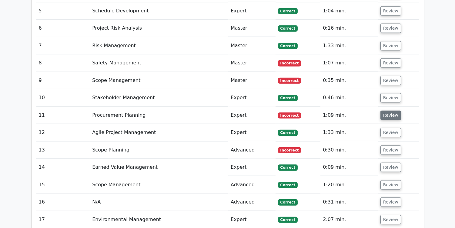
click at [386, 111] on button "Review" at bounding box center [390, 115] width 21 height 9
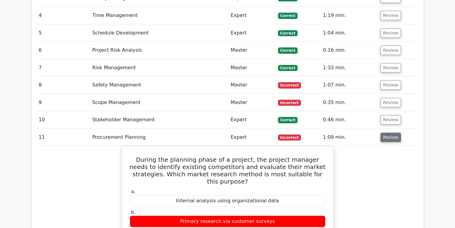
scroll to position [1118, 0]
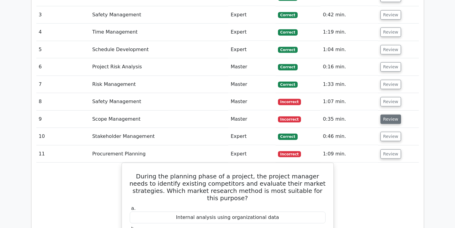
click at [390, 115] on button "Review" at bounding box center [390, 119] width 21 height 9
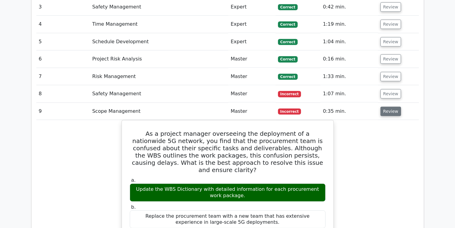
scroll to position [1123, 0]
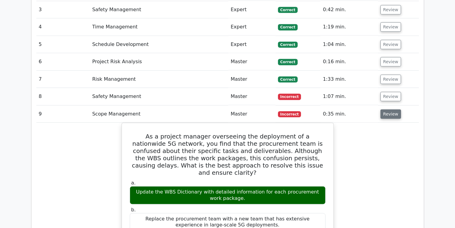
click at [393, 110] on button "Review" at bounding box center [390, 114] width 21 height 9
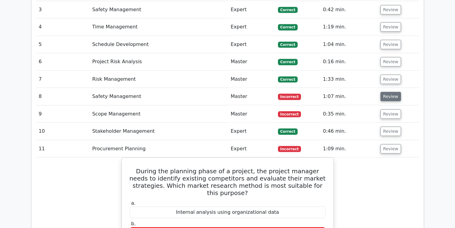
click at [391, 92] on button "Review" at bounding box center [390, 96] width 21 height 9
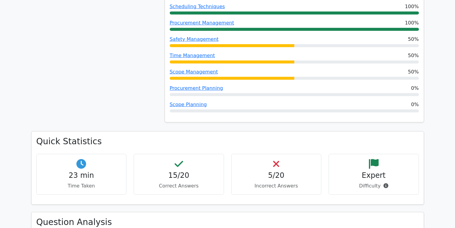
scroll to position [432, 0]
